Goal: Task Accomplishment & Management: Manage account settings

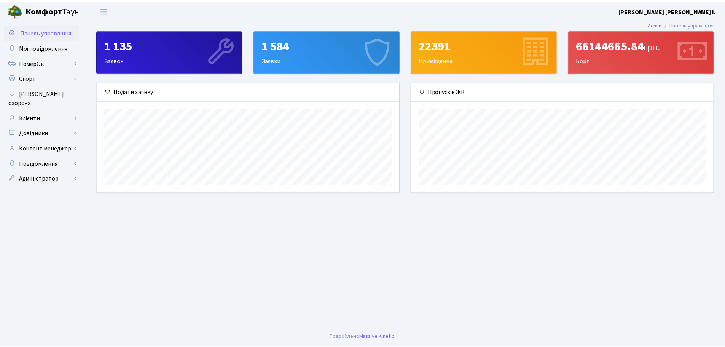
scroll to position [110, 305]
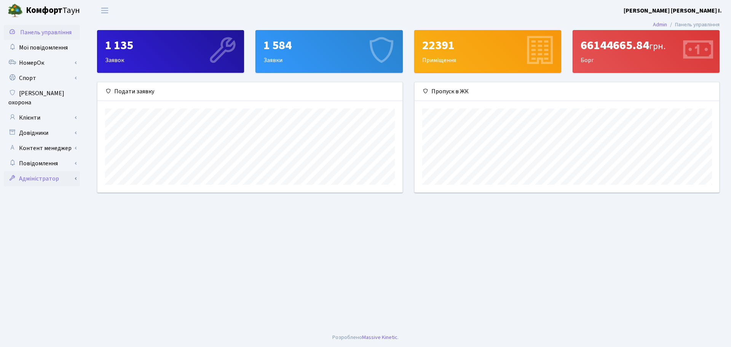
click at [37, 176] on link "Адміністратор" at bounding box center [42, 178] width 76 height 15
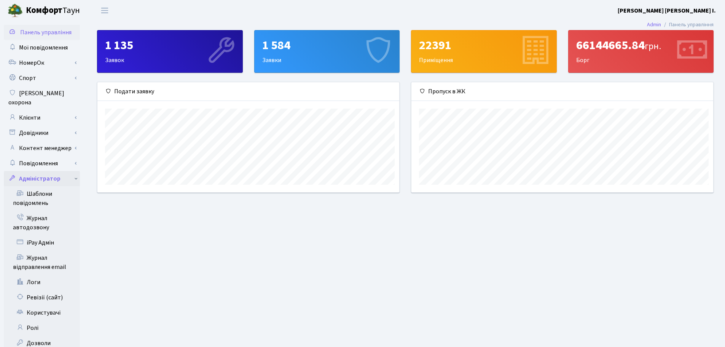
scroll to position [380628, 380436]
click at [45, 305] on link "Користувачі" at bounding box center [42, 312] width 76 height 15
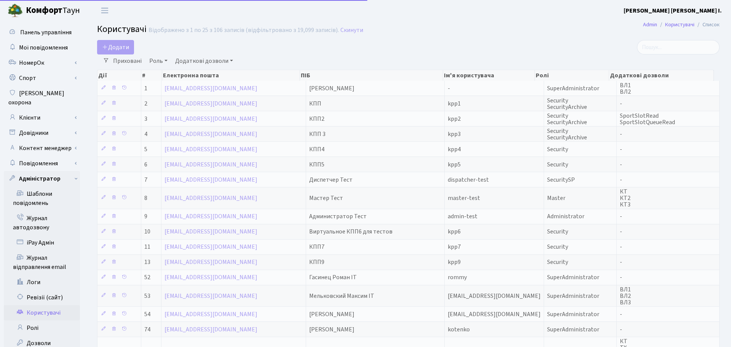
select select "25"
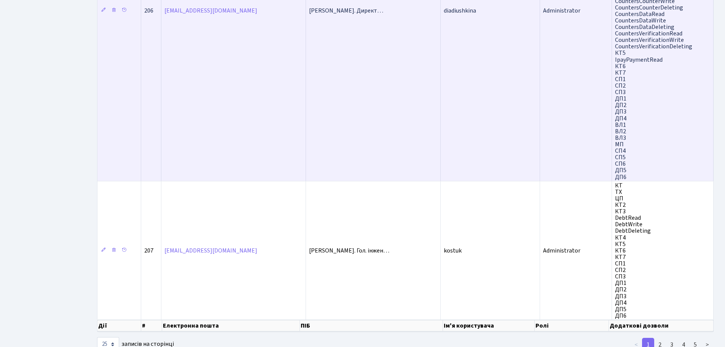
scroll to position [1271, 0]
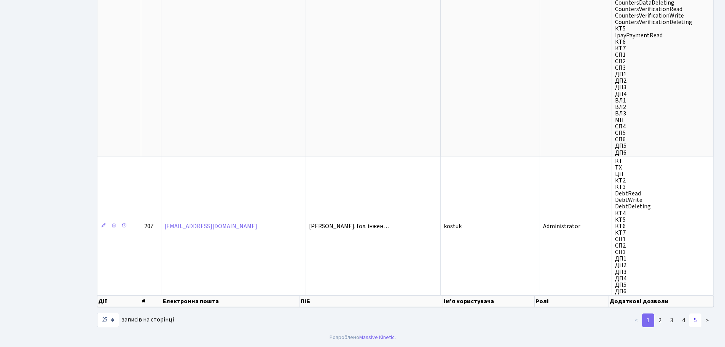
click at [697, 320] on link "5" at bounding box center [696, 320] width 12 height 14
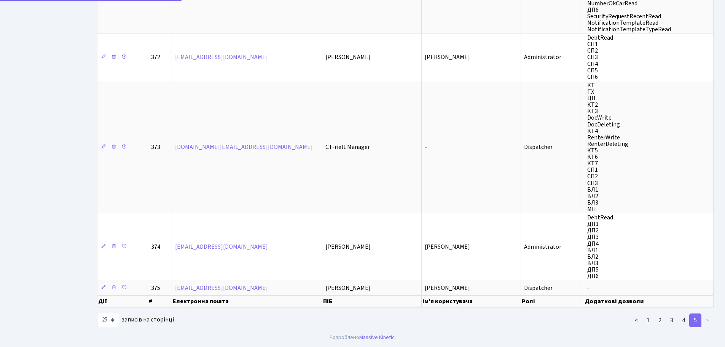
scroll to position [644, 0]
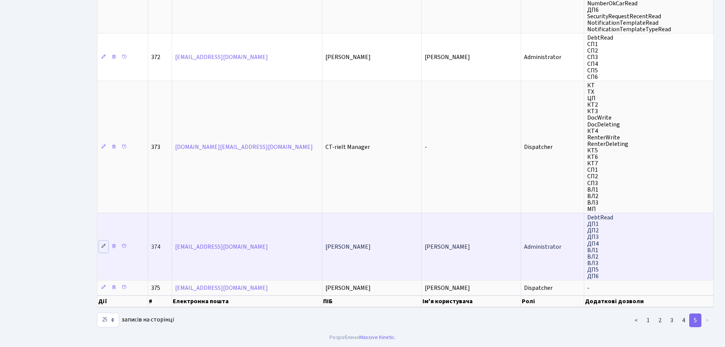
click at [101, 246] on link at bounding box center [103, 247] width 9 height 12
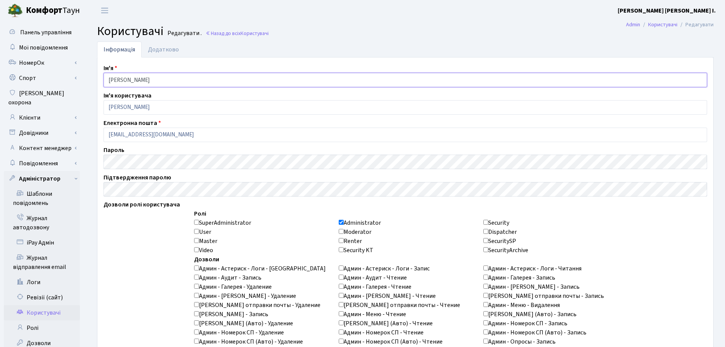
click at [136, 80] on input "Діана Близьнюк" at bounding box center [406, 80] width 604 height 14
type input "[PERSON_NAME]"
click at [138, 107] on input "Діана Близьнюк" at bounding box center [406, 107] width 604 height 14
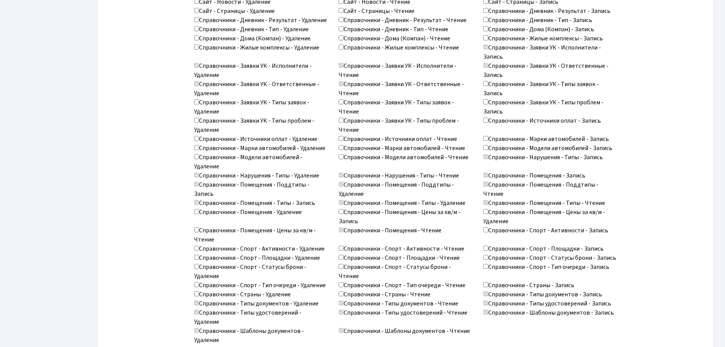
scroll to position [991, 0]
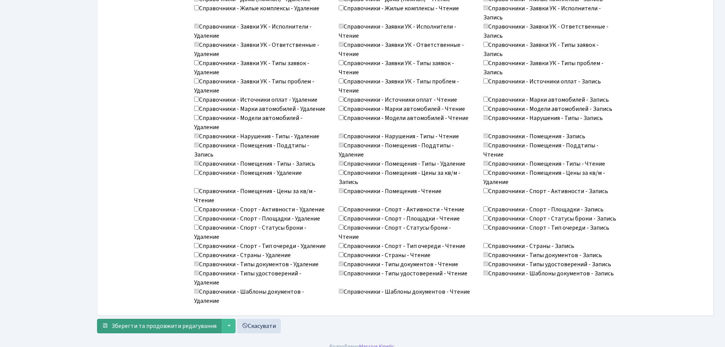
type input "[PERSON_NAME]"
click at [156, 322] on span "Зберегти та продовжити редагування" at bounding box center [164, 326] width 105 height 8
